Goal: Transaction & Acquisition: Purchase product/service

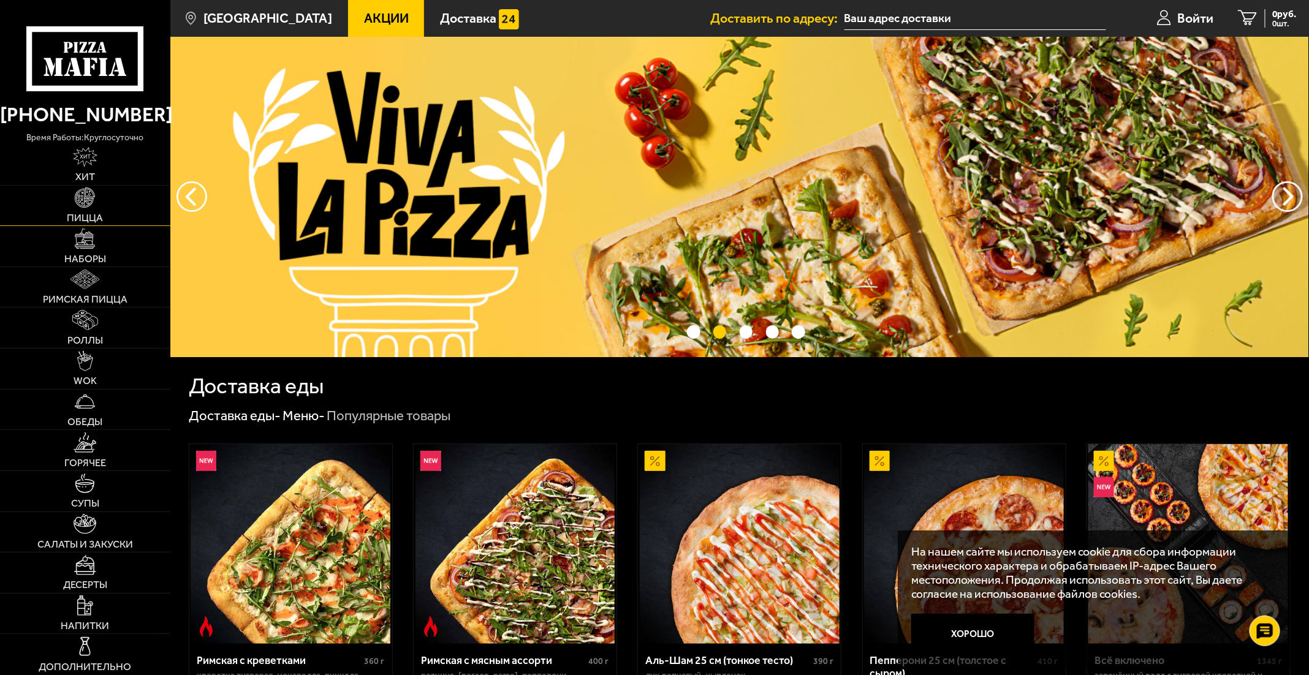
click at [92, 213] on span "Пицца" at bounding box center [85, 218] width 36 height 10
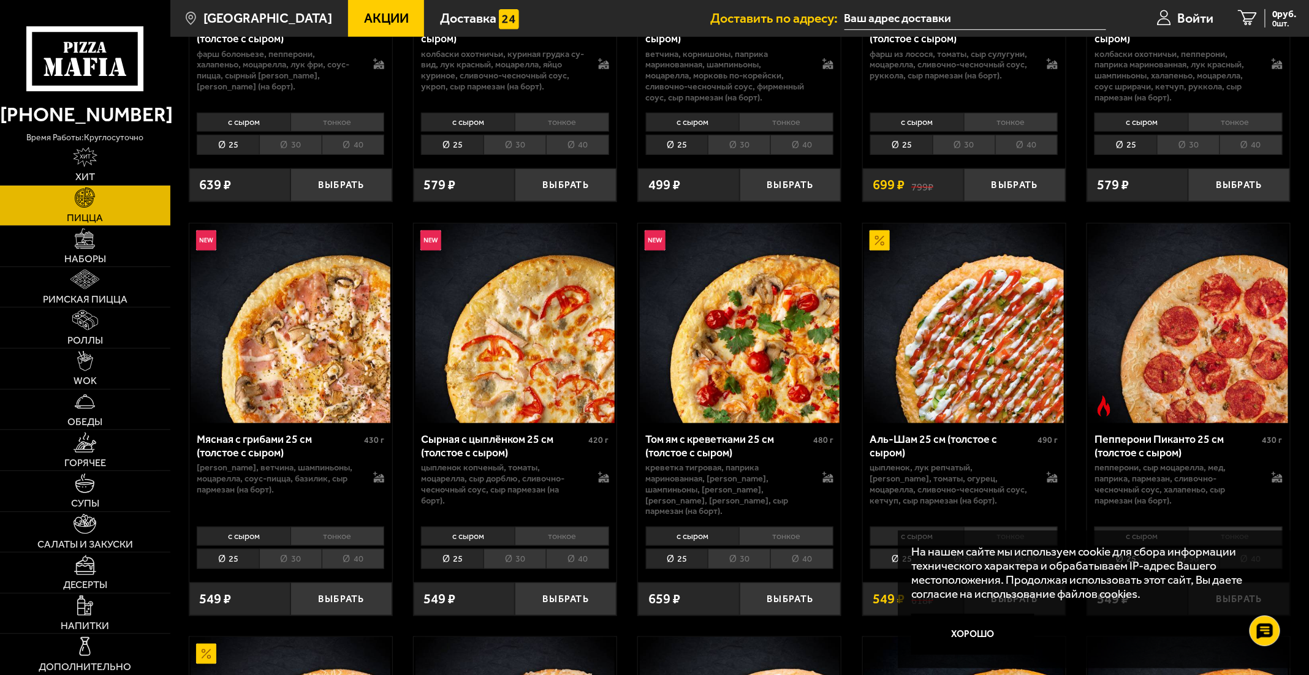
scroll to position [306, 0]
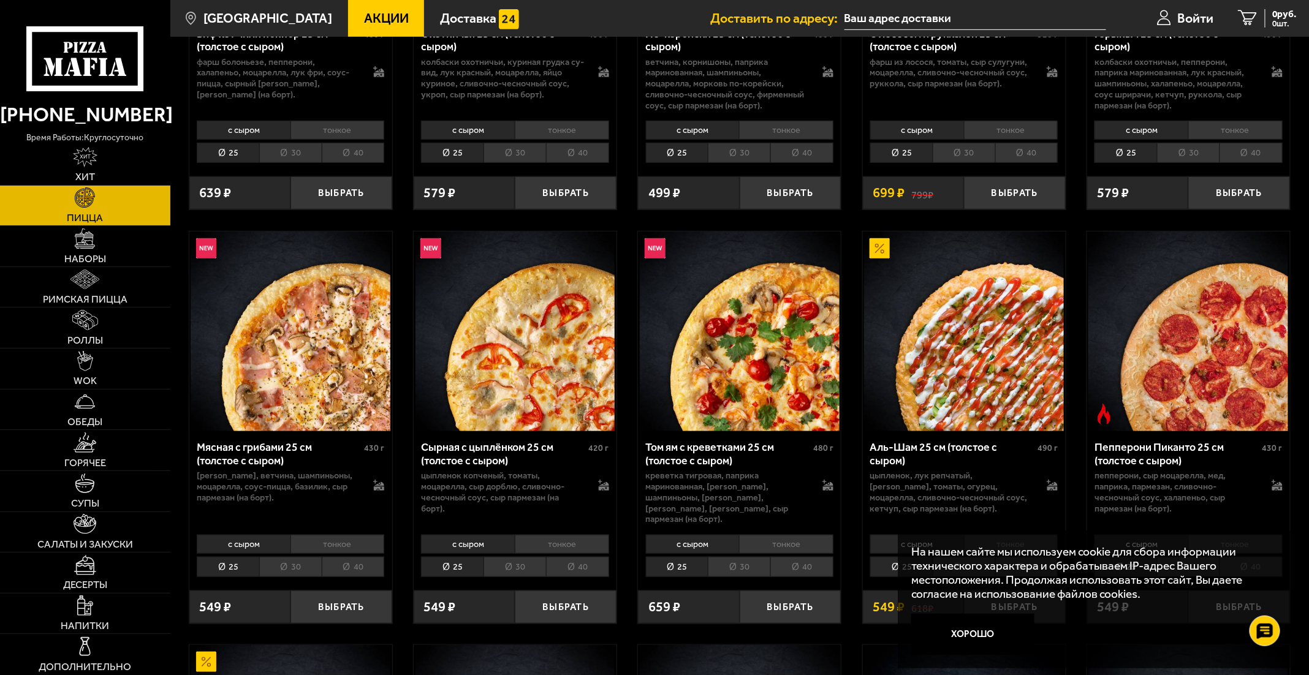
click at [1217, 357] on img at bounding box center [1189, 332] width 200 height 200
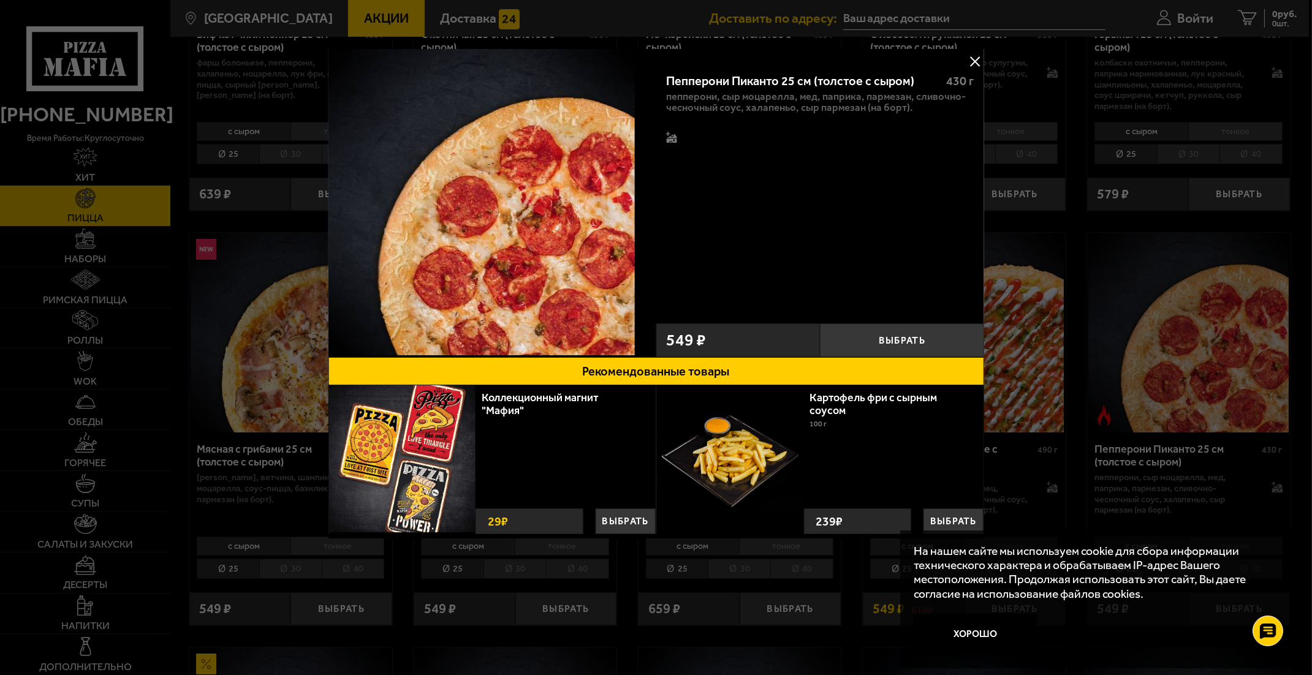
click at [1074, 192] on div at bounding box center [656, 337] width 1312 height 675
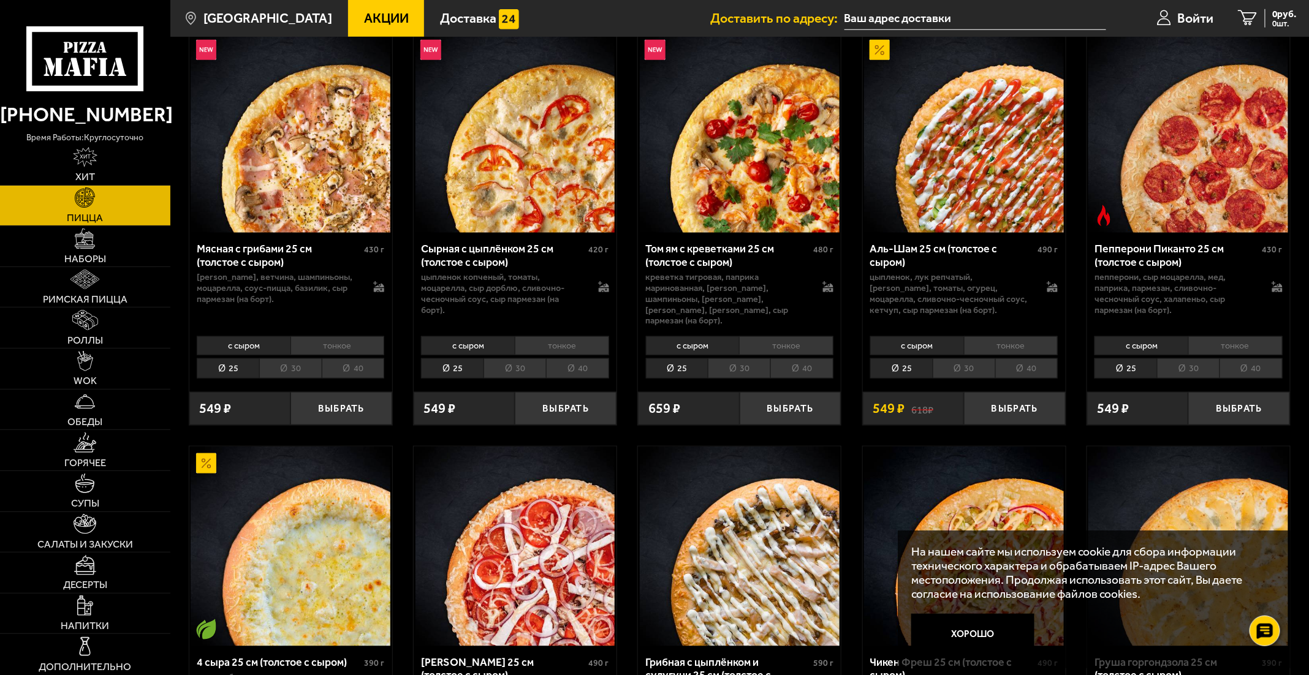
scroll to position [429, 0]
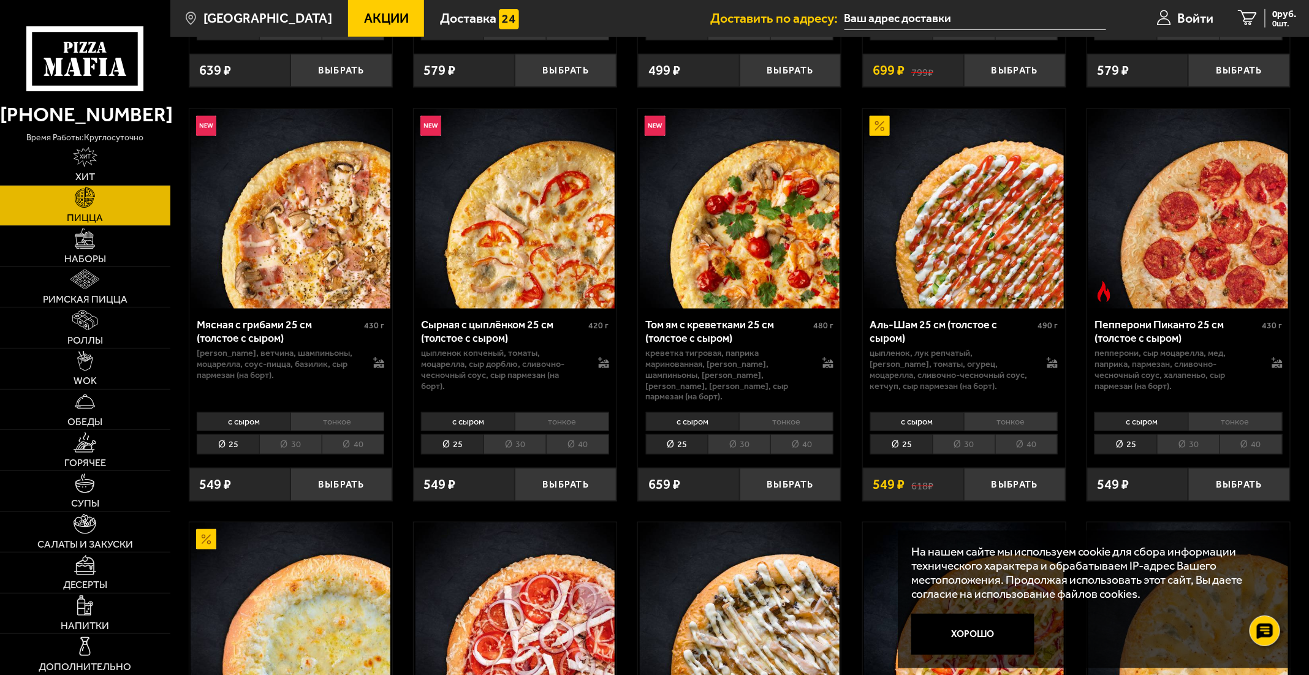
click at [1179, 437] on li "30" at bounding box center [1188, 445] width 63 height 20
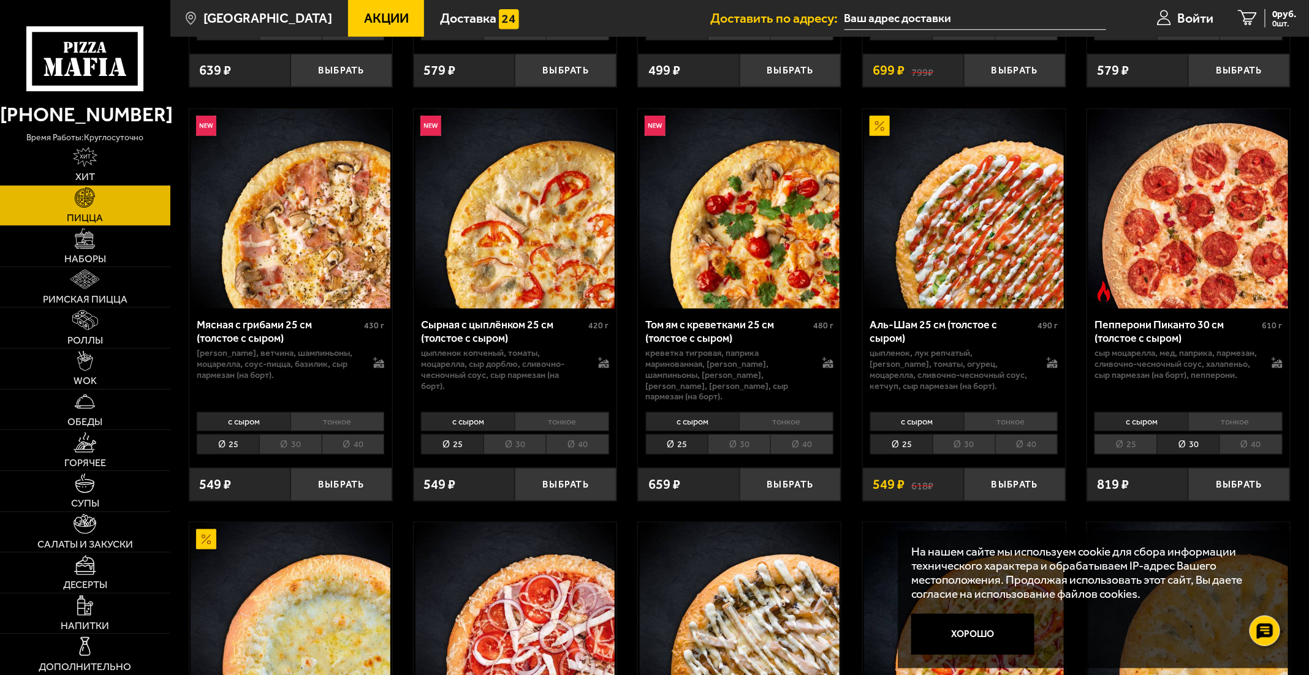
click at [1188, 262] on img at bounding box center [1189, 209] width 200 height 200
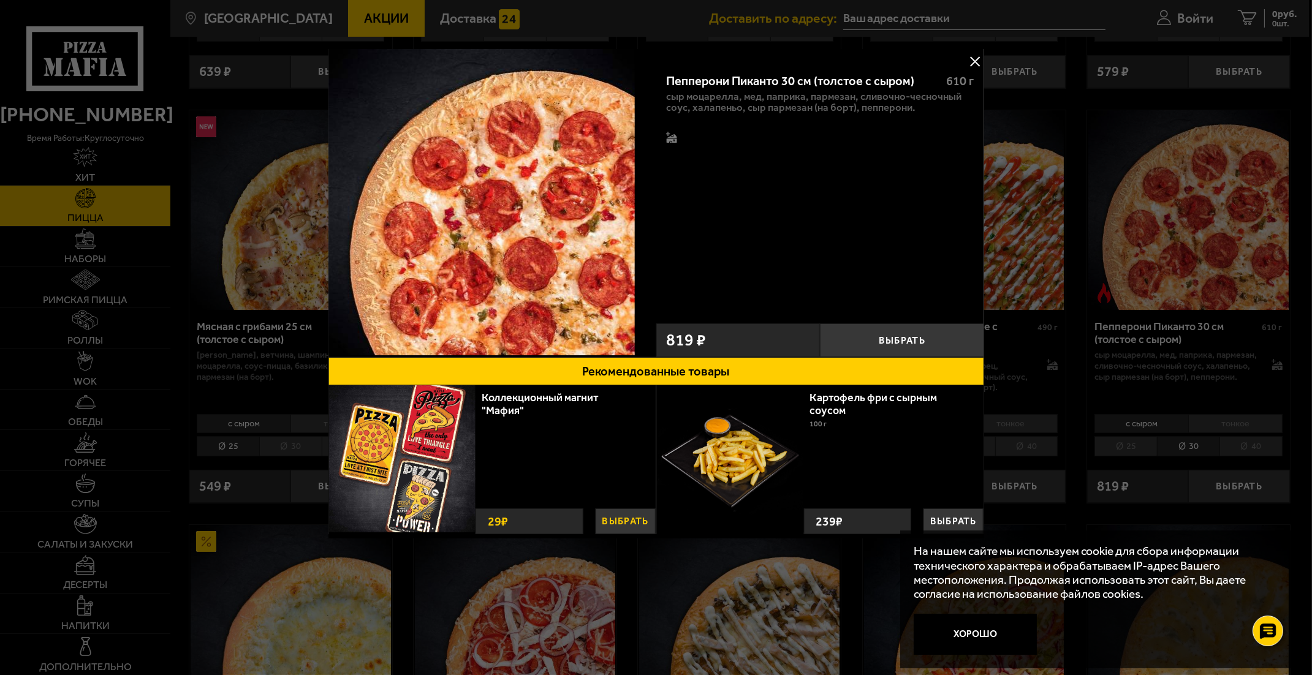
click at [633, 522] on button "Выбрать" at bounding box center [626, 522] width 60 height 26
click at [1053, 177] on div at bounding box center [656, 337] width 1312 height 675
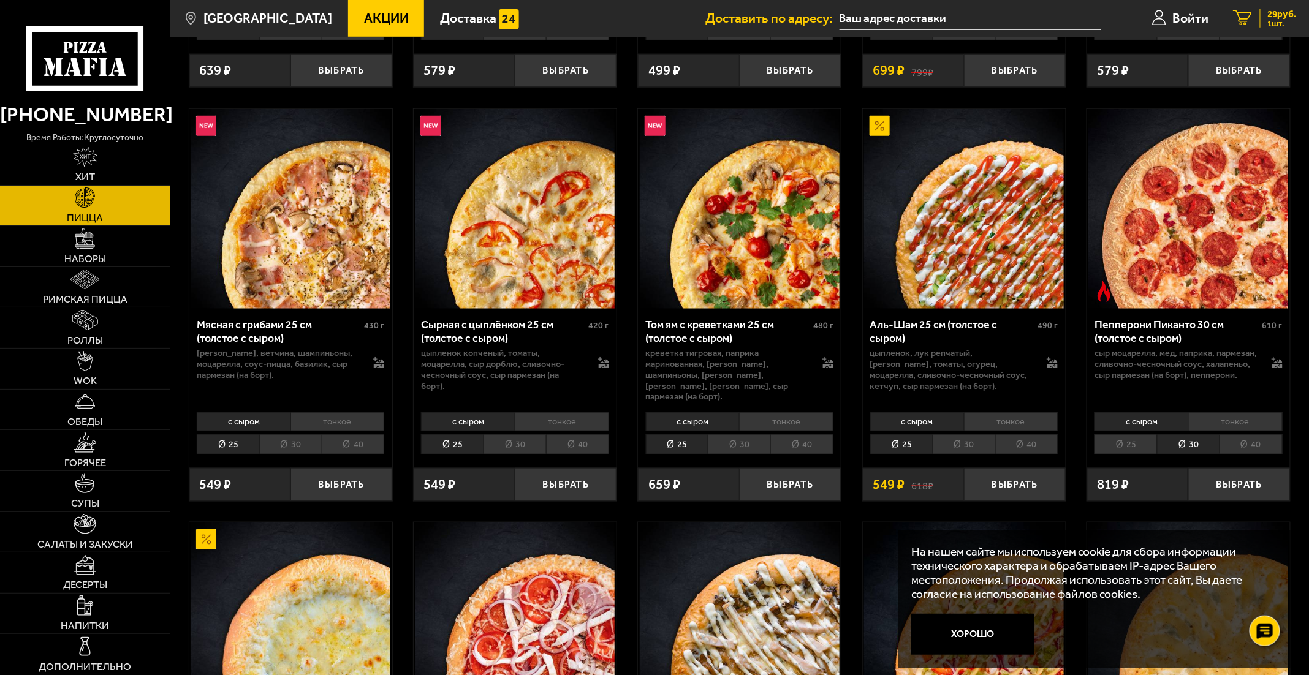
click at [1278, 21] on span "1 шт." at bounding box center [1282, 24] width 29 height 8
